Goal: Transaction & Acquisition: Purchase product/service

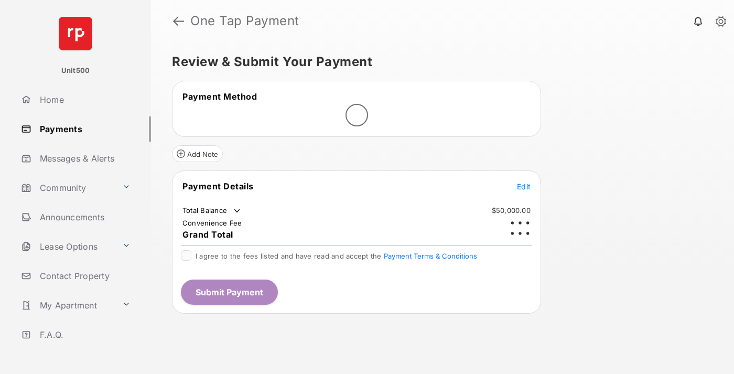
click at [523, 182] on span "Edit" at bounding box center [524, 186] width 14 height 9
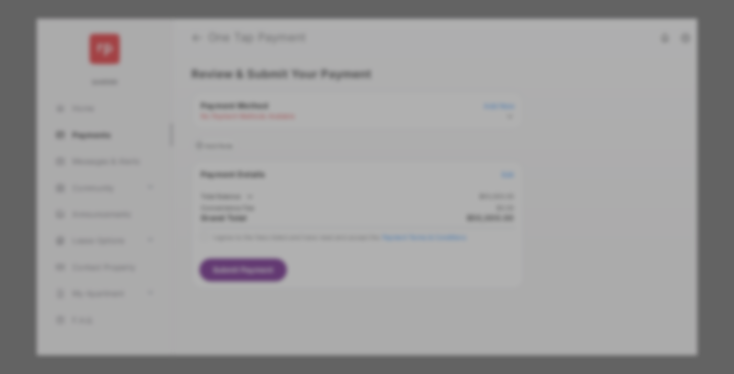
click at [347, 206] on div "Other Amount" at bounding box center [348, 211] width 170 height 18
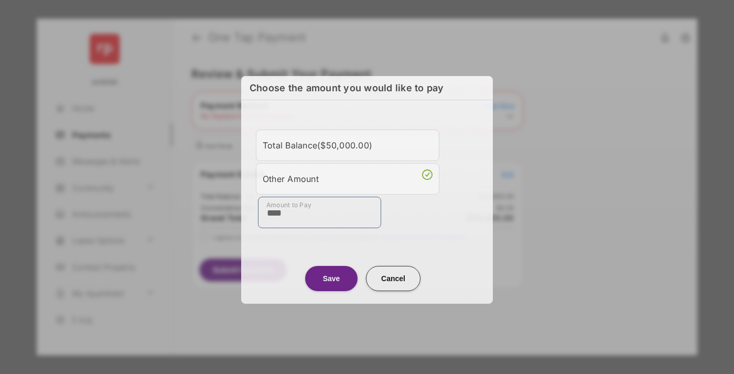
type input "****"
click at [331, 276] on button "Save" at bounding box center [331, 278] width 52 height 25
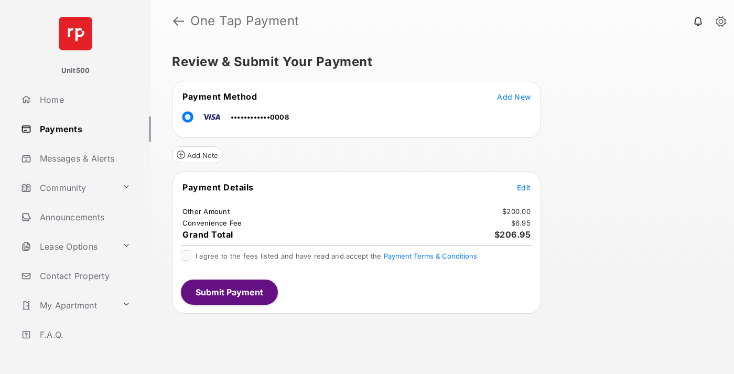
click at [523, 187] on span "Edit" at bounding box center [524, 187] width 14 height 9
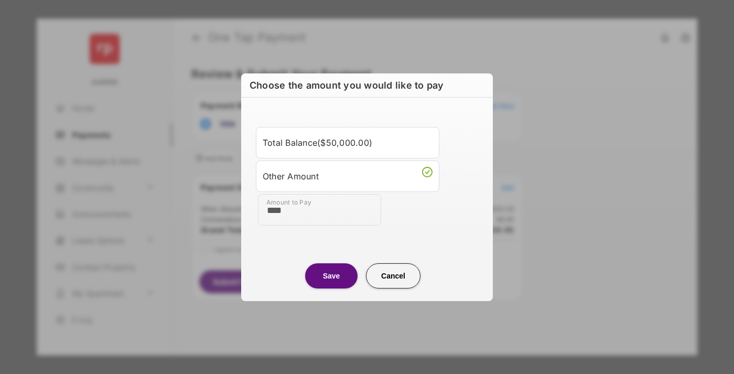
click at [331, 275] on button "Save" at bounding box center [331, 275] width 52 height 25
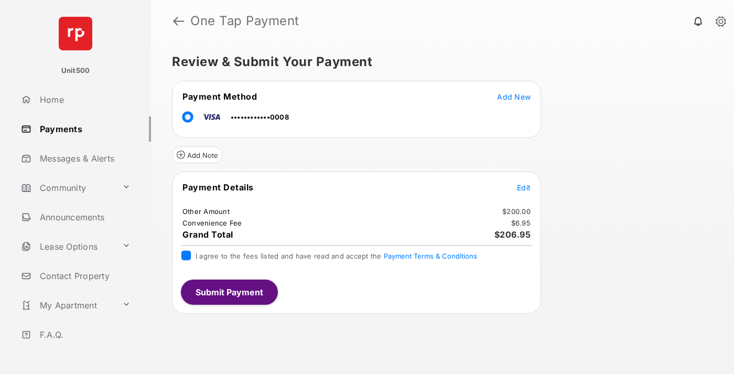
click at [228, 291] on button "Submit Payment" at bounding box center [229, 291] width 97 height 25
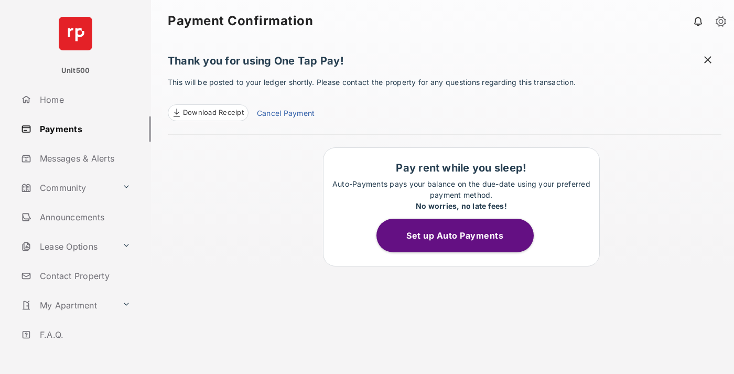
click at [707, 61] on span at bounding box center [707, 60] width 10 height 13
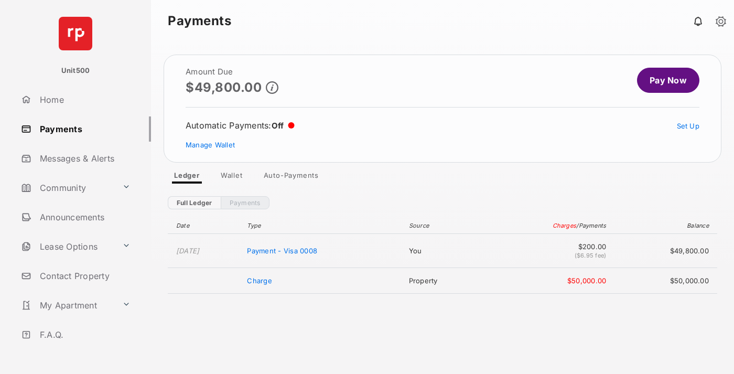
click at [210, 145] on link "Manage Wallet" at bounding box center [209, 144] width 49 height 8
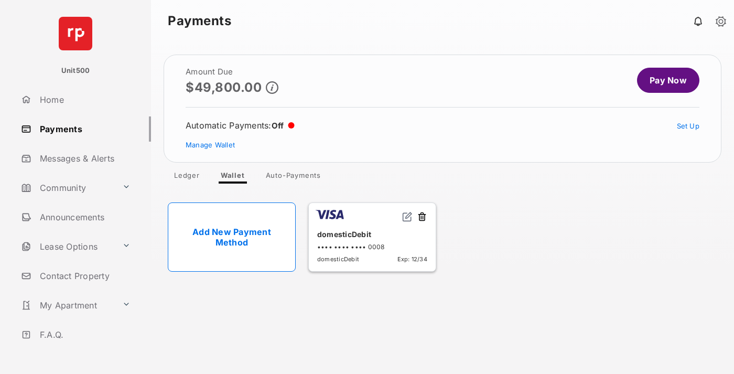
click at [422, 217] on button at bounding box center [422, 217] width 10 height 12
